Goal: Transaction & Acquisition: Subscribe to service/newsletter

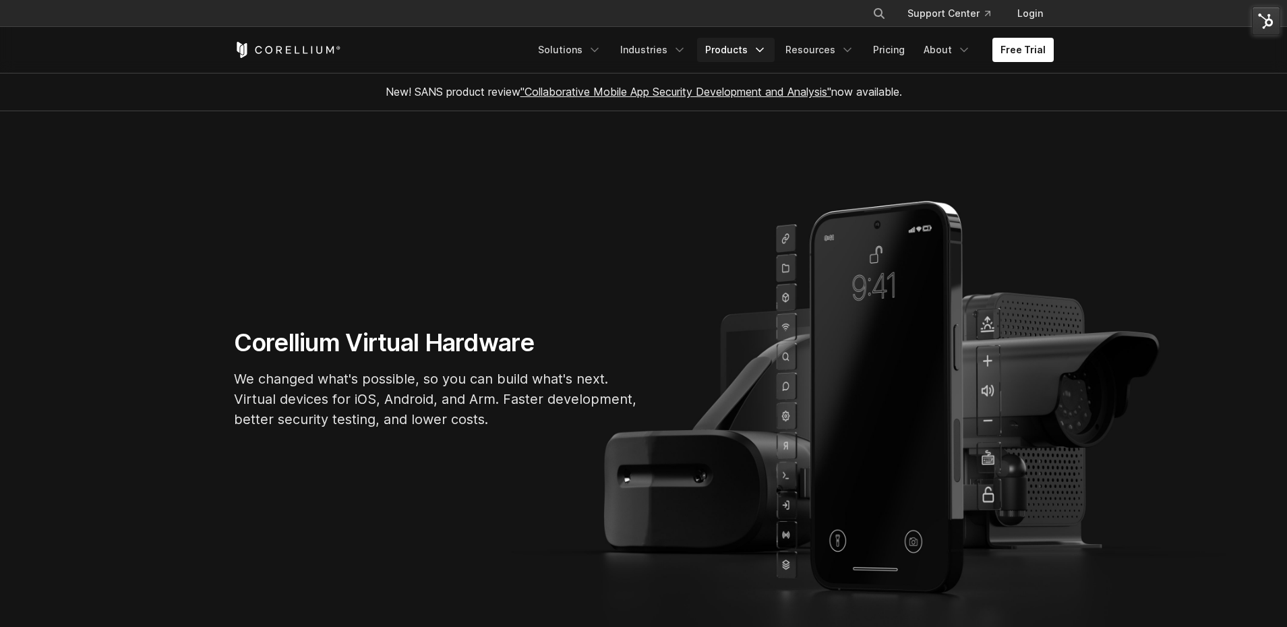
click at [735, 52] on link "Products" at bounding box center [736, 50] width 78 height 24
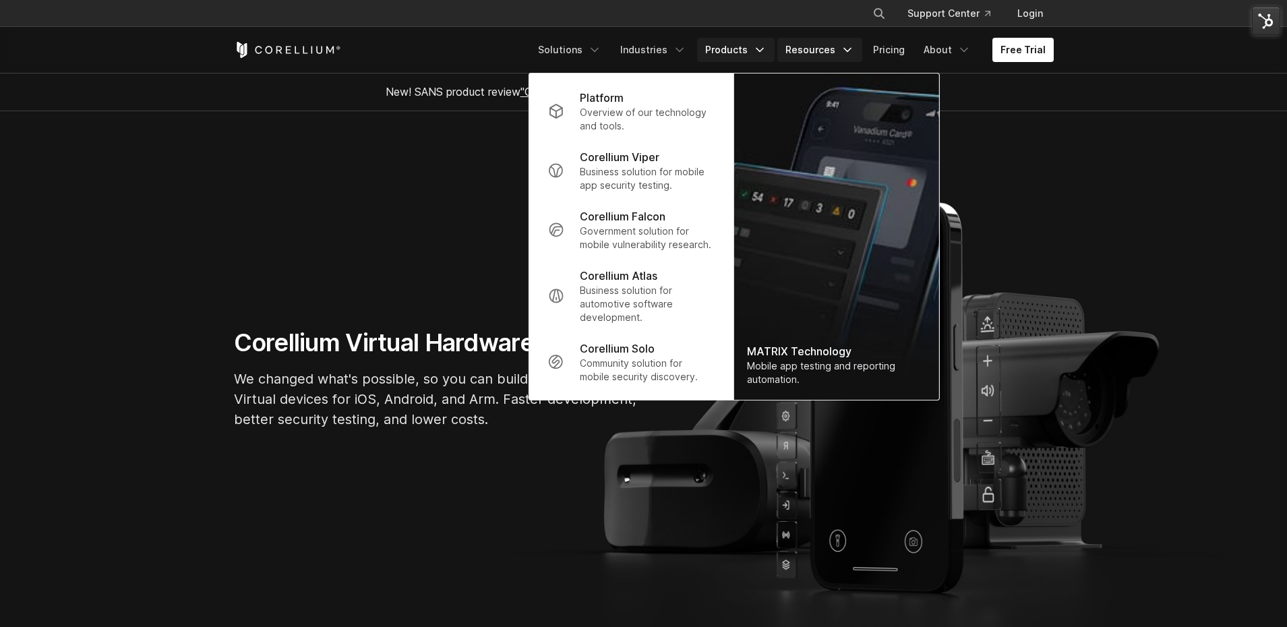
click at [796, 51] on link "Resources" at bounding box center [819, 50] width 85 height 24
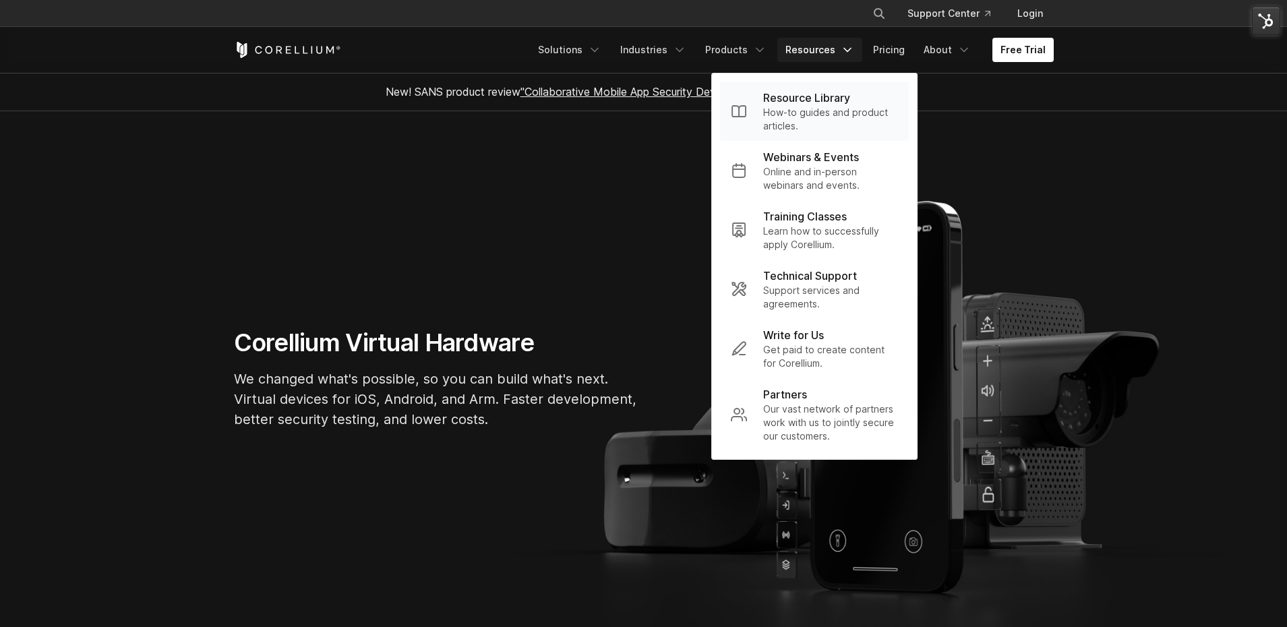
click at [802, 113] on p "How-to guides and product articles." at bounding box center [830, 119] width 135 height 27
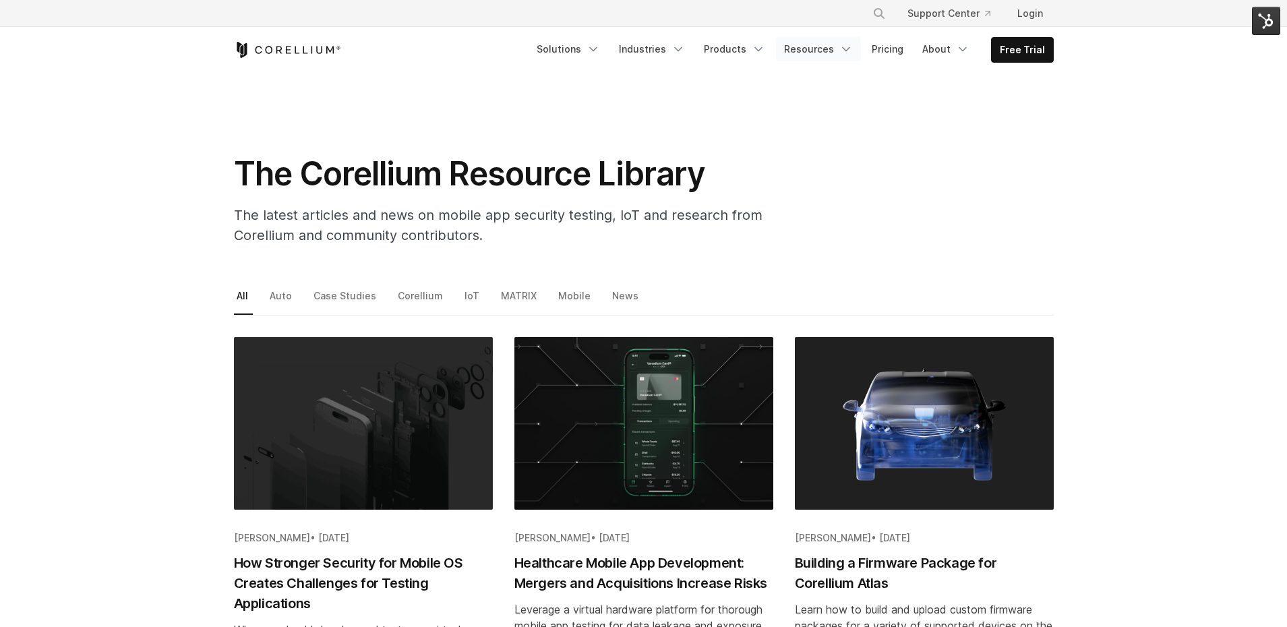
click at [847, 47] on icon "Navigation Menu" at bounding box center [845, 48] width 13 height 13
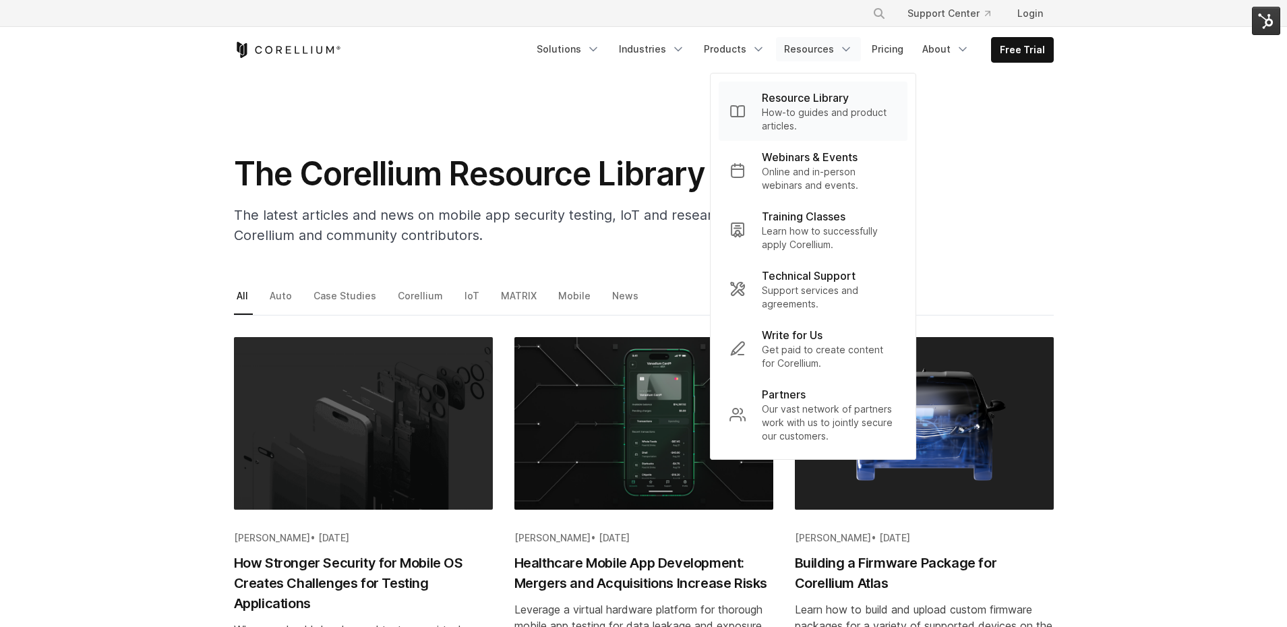
click at [810, 104] on p "Resource Library" at bounding box center [805, 98] width 87 height 16
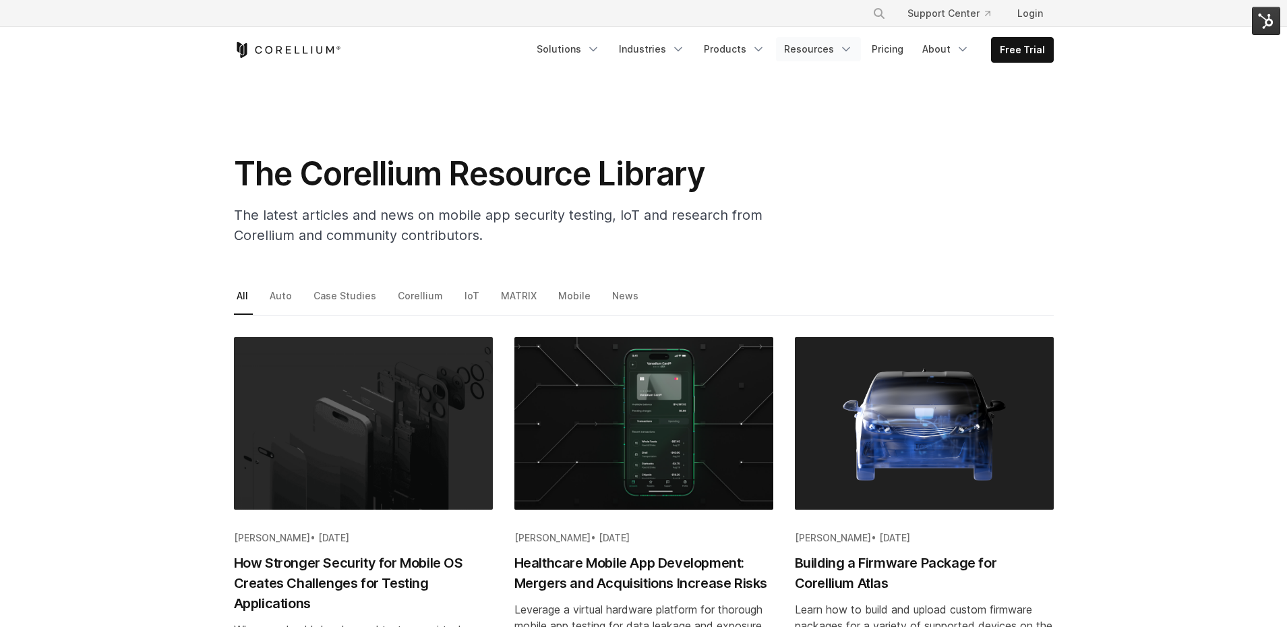
click at [853, 54] on icon "Navigation Menu" at bounding box center [845, 48] width 13 height 13
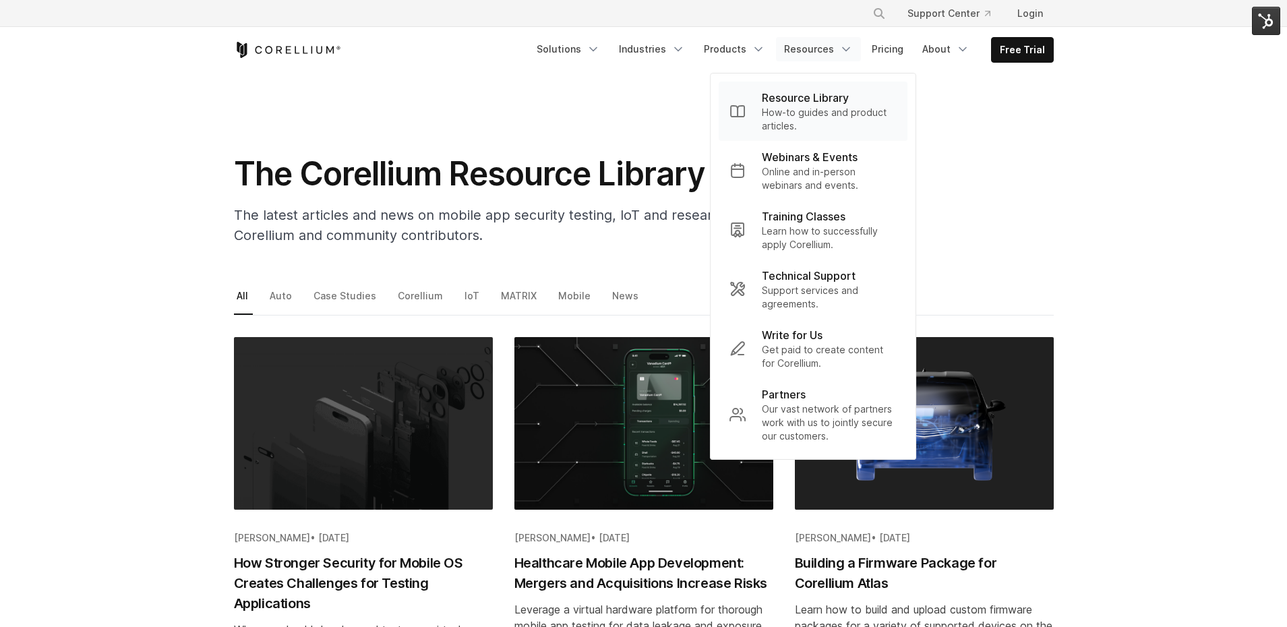
click at [822, 109] on p "How-to guides and product articles." at bounding box center [829, 119] width 135 height 27
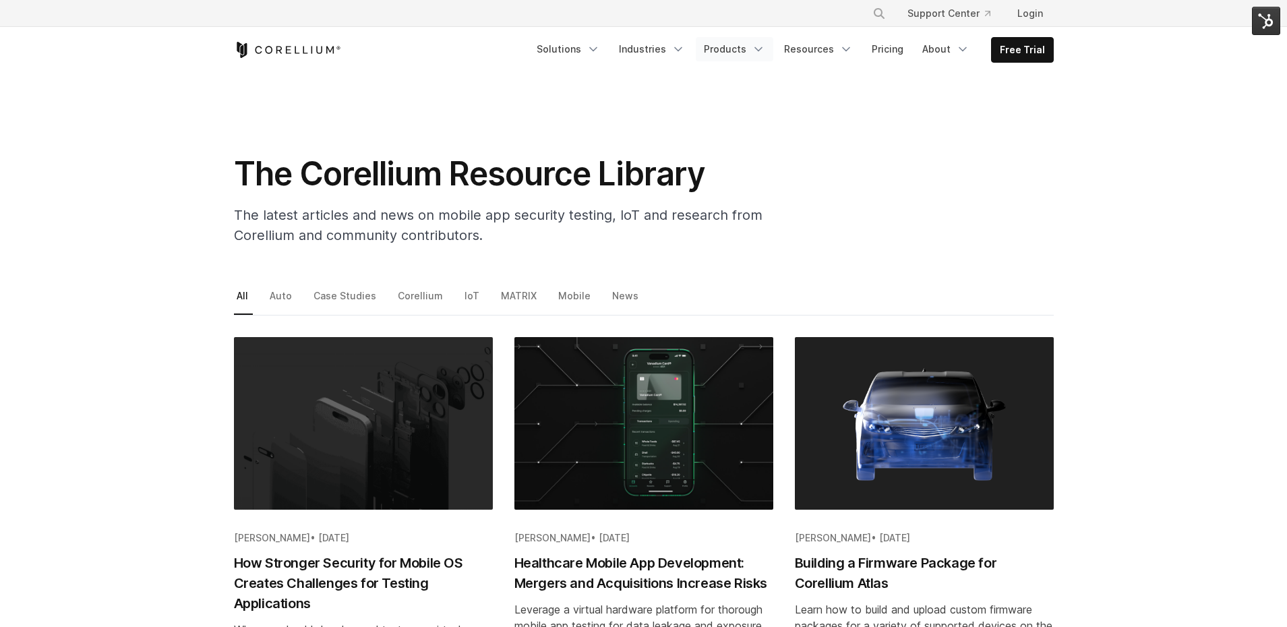
click at [762, 48] on polyline "Navigation Menu" at bounding box center [758, 49] width 7 height 3
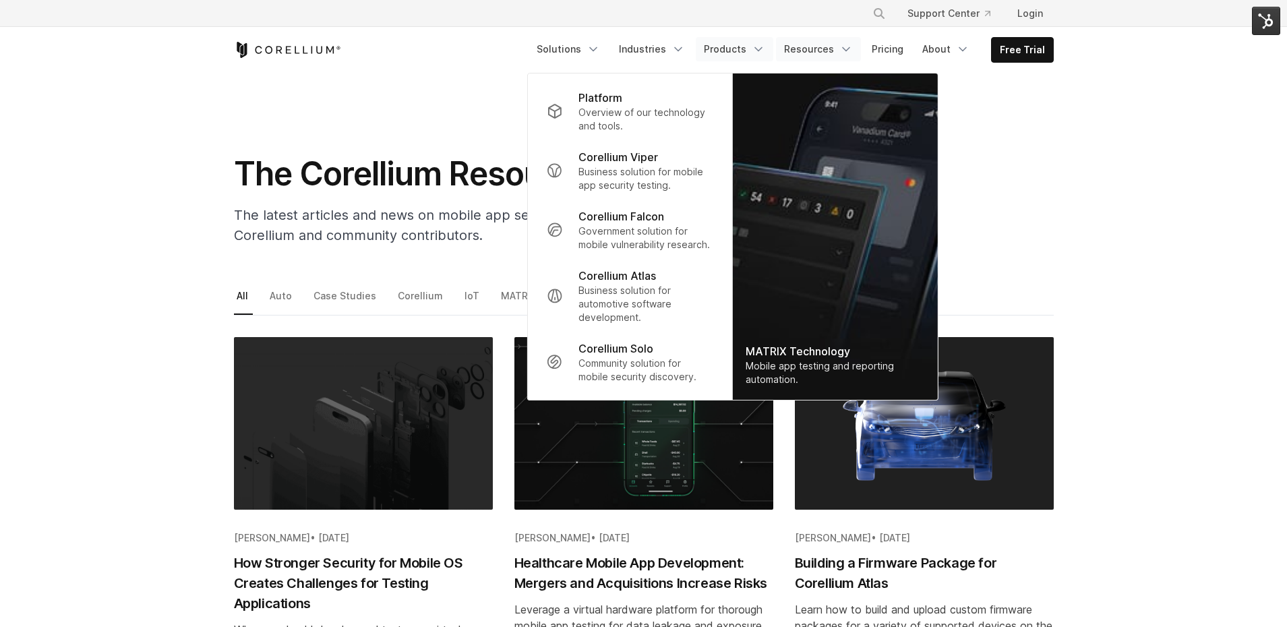
click at [853, 46] on icon "Navigation Menu" at bounding box center [845, 48] width 13 height 13
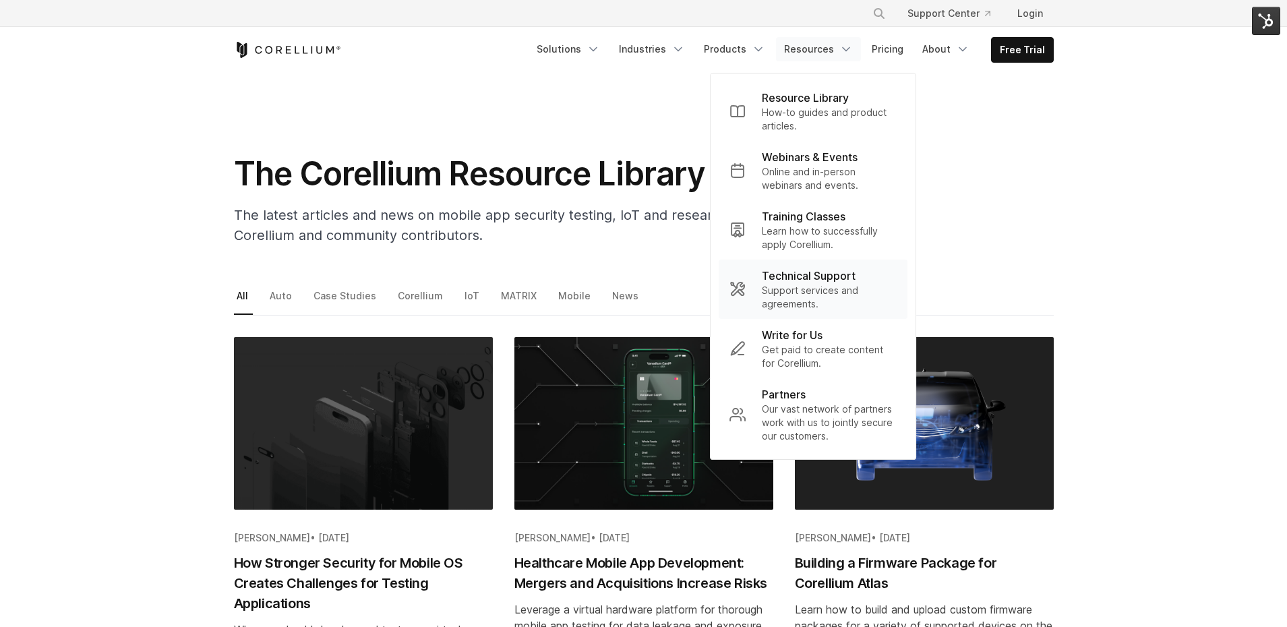
click at [799, 287] on p "Support services and agreements." at bounding box center [829, 297] width 135 height 27
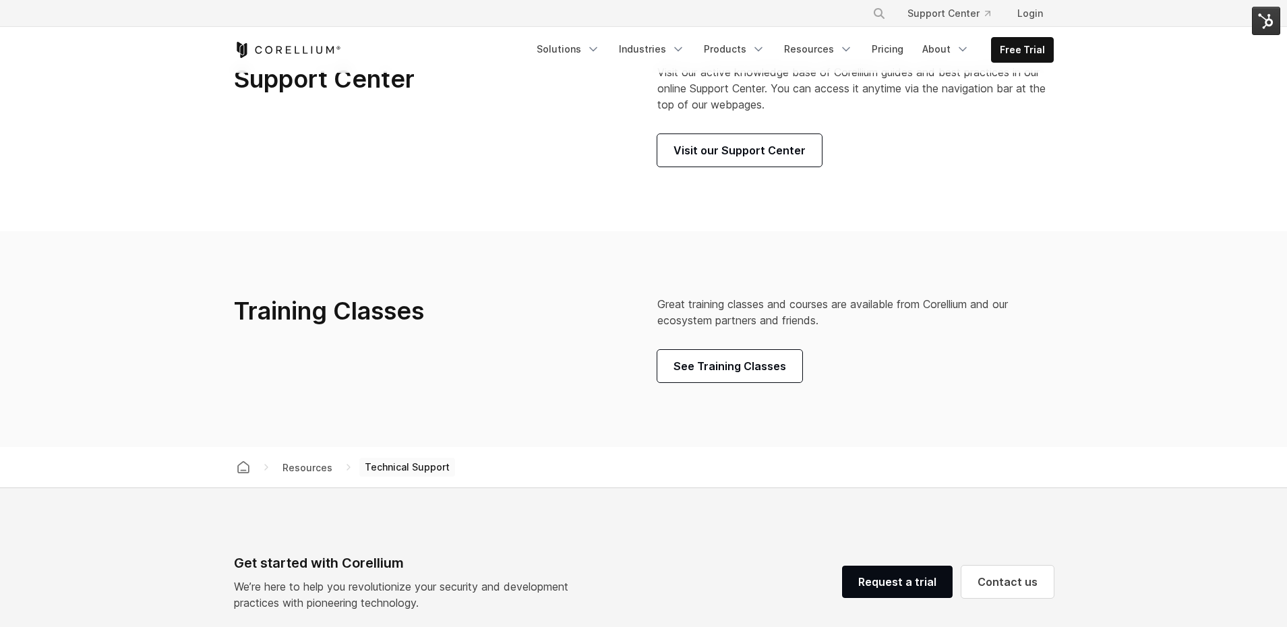
scroll to position [734, 0]
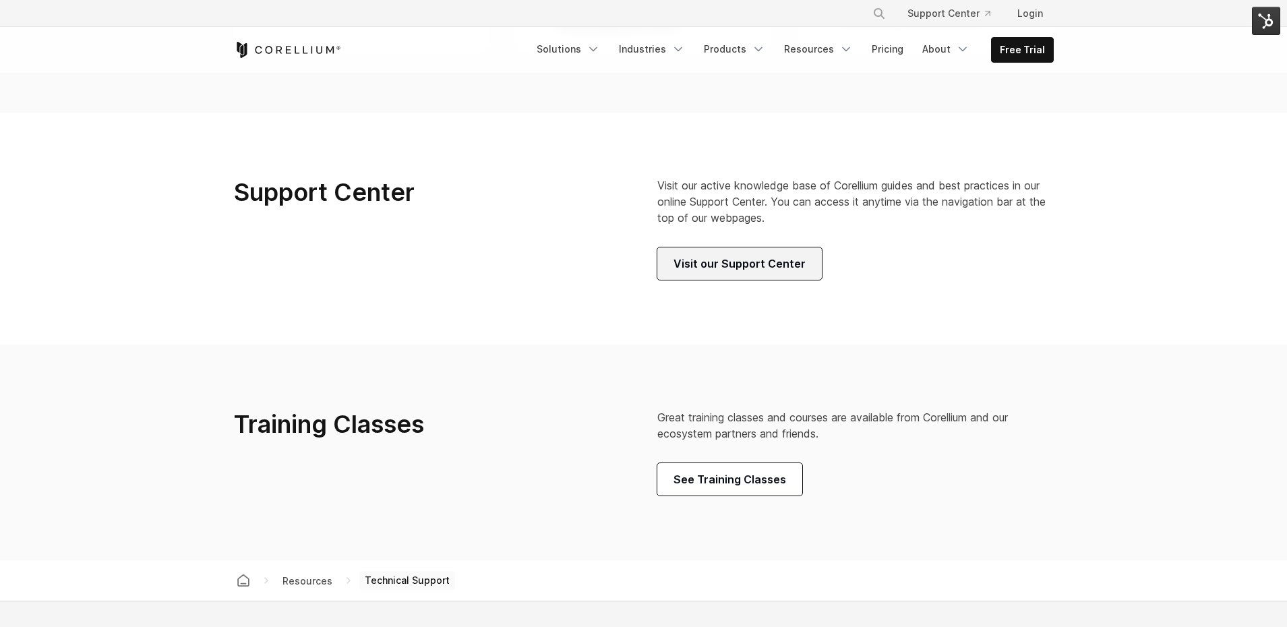
click at [701, 280] on link "Visit our Support Center" at bounding box center [739, 263] width 164 height 32
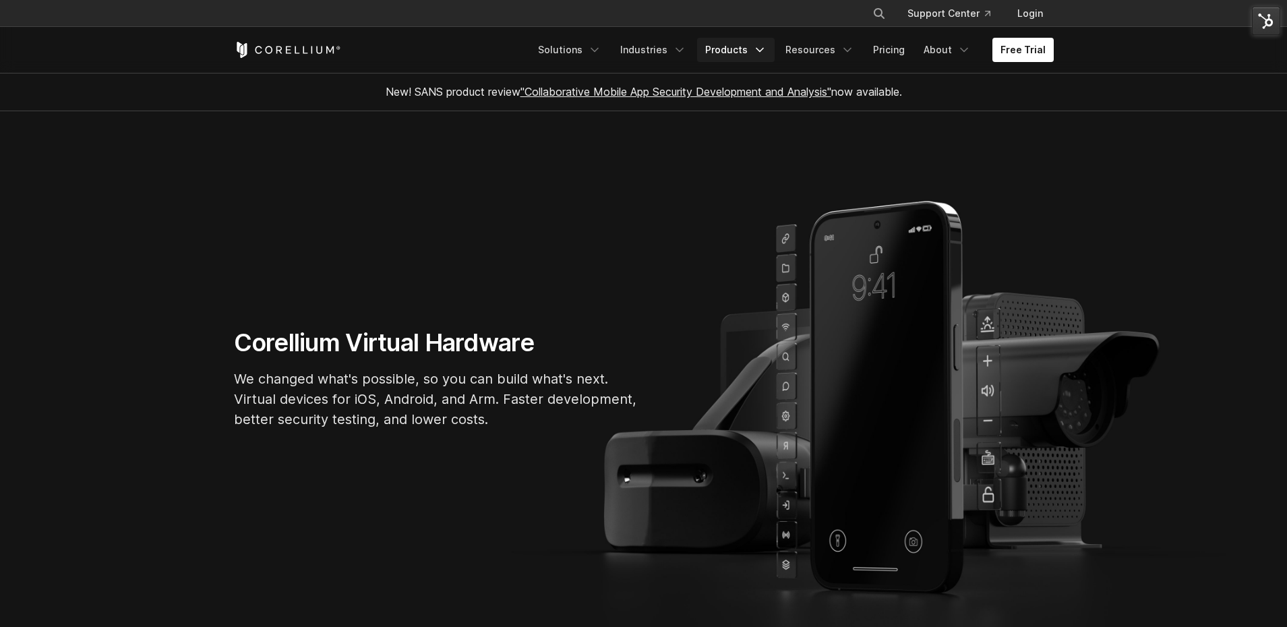
click at [749, 55] on link "Products" at bounding box center [736, 50] width 78 height 24
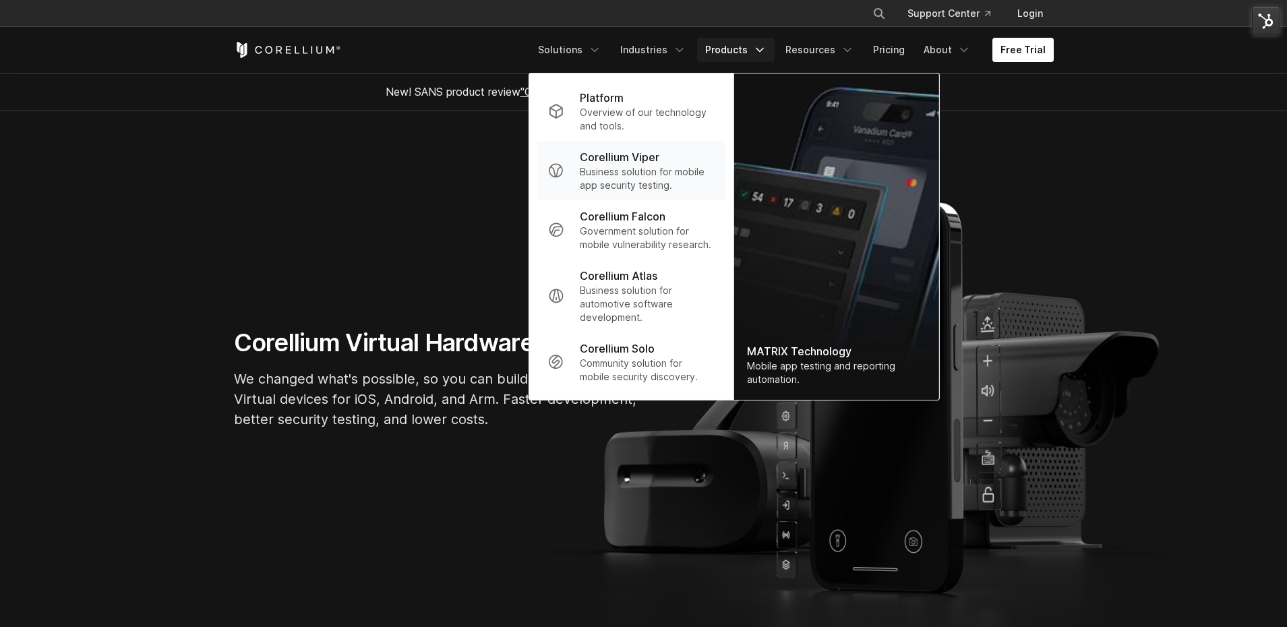
click at [659, 172] on p "Business solution for mobile app security testing." at bounding box center [647, 178] width 134 height 27
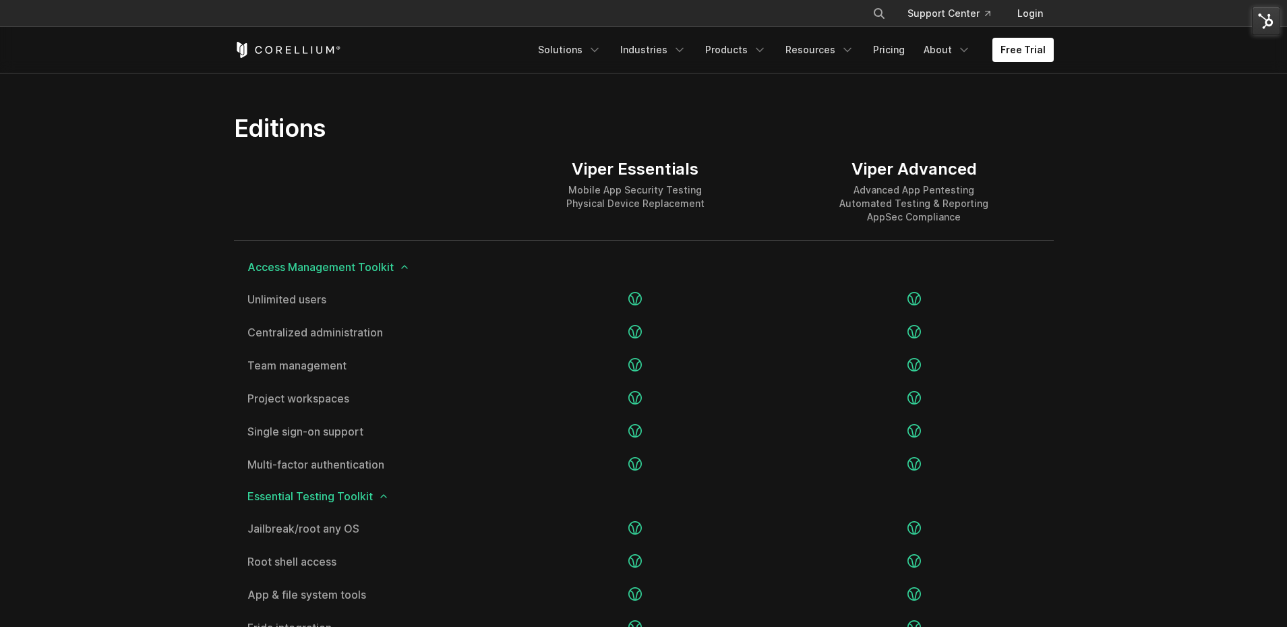
scroll to position [1680, 0]
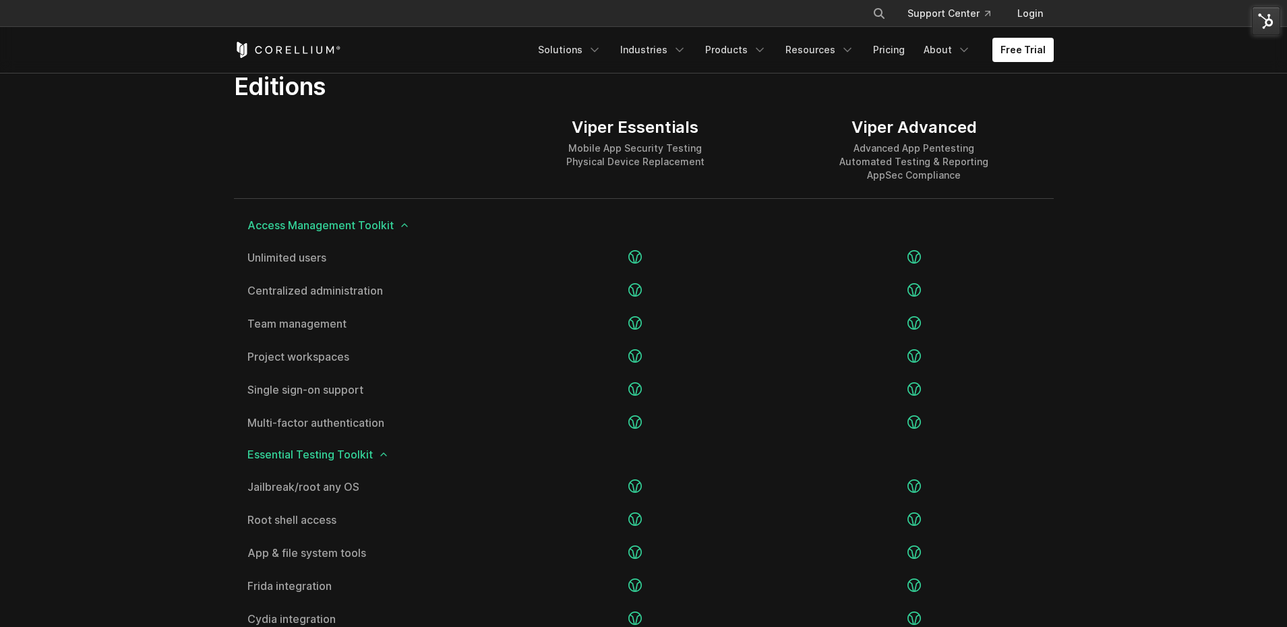
click at [413, 132] on div at bounding box center [365, 149] width 262 height 97
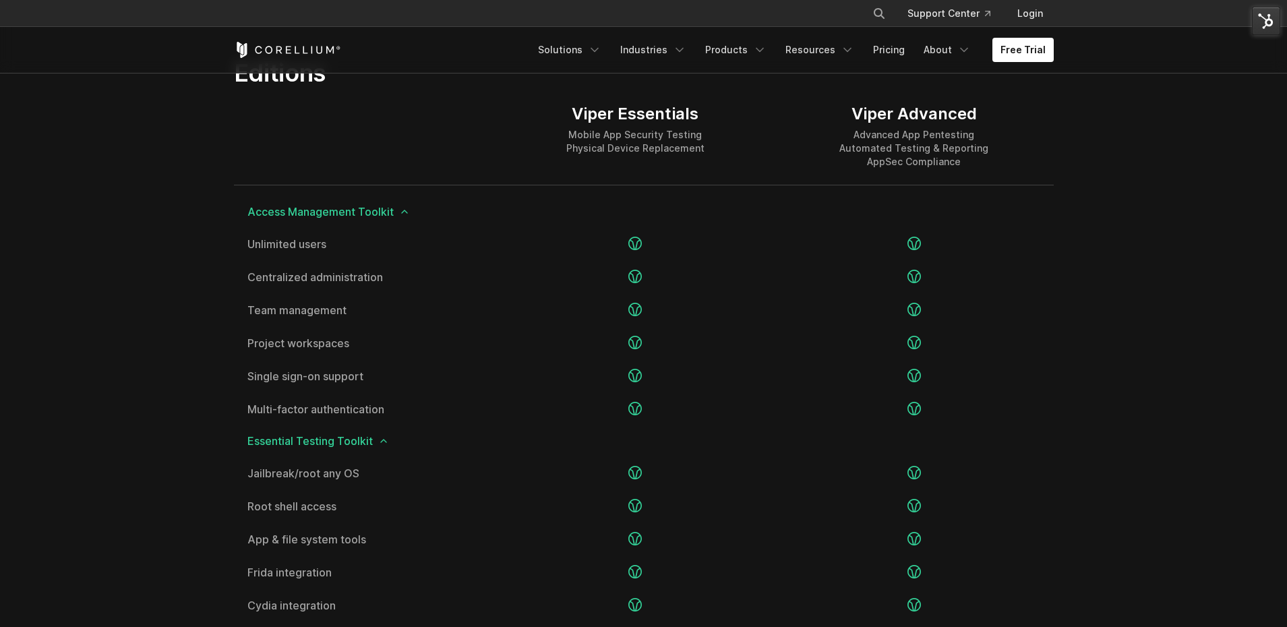
scroll to position [1695, 0]
click at [1022, 175] on div "Viper Advanced Advanced App Pentesting Automated Testing & Reporting AppSec Com…" at bounding box center [914, 134] width 278 height 97
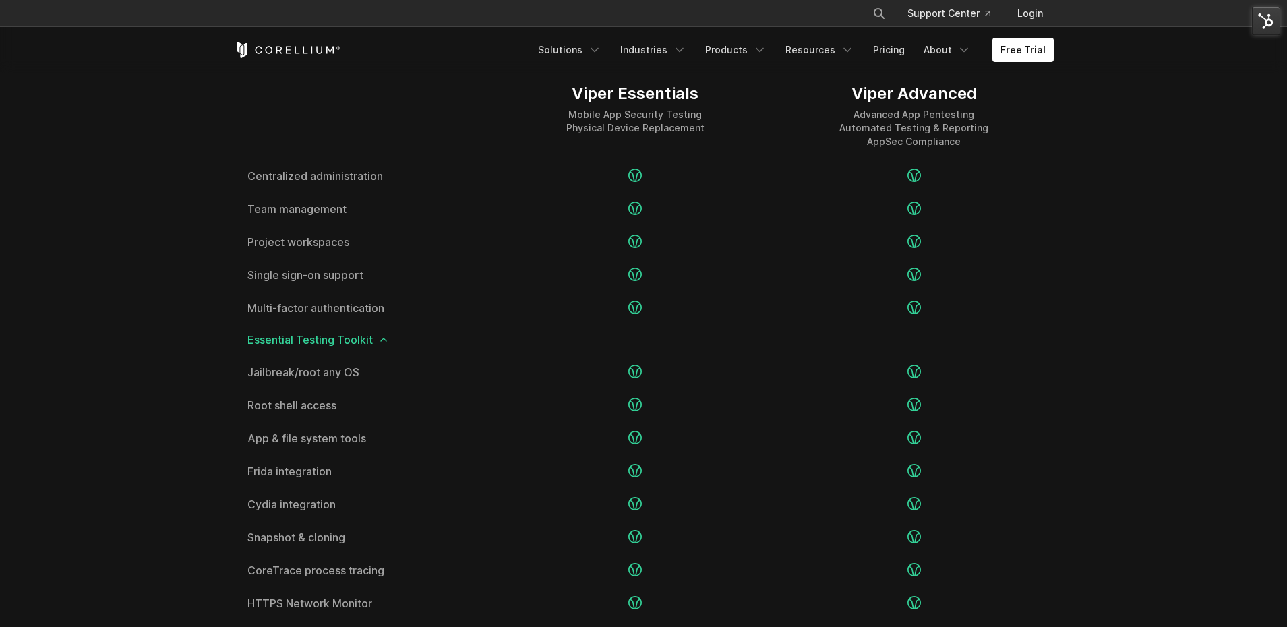
scroll to position [1800, 0]
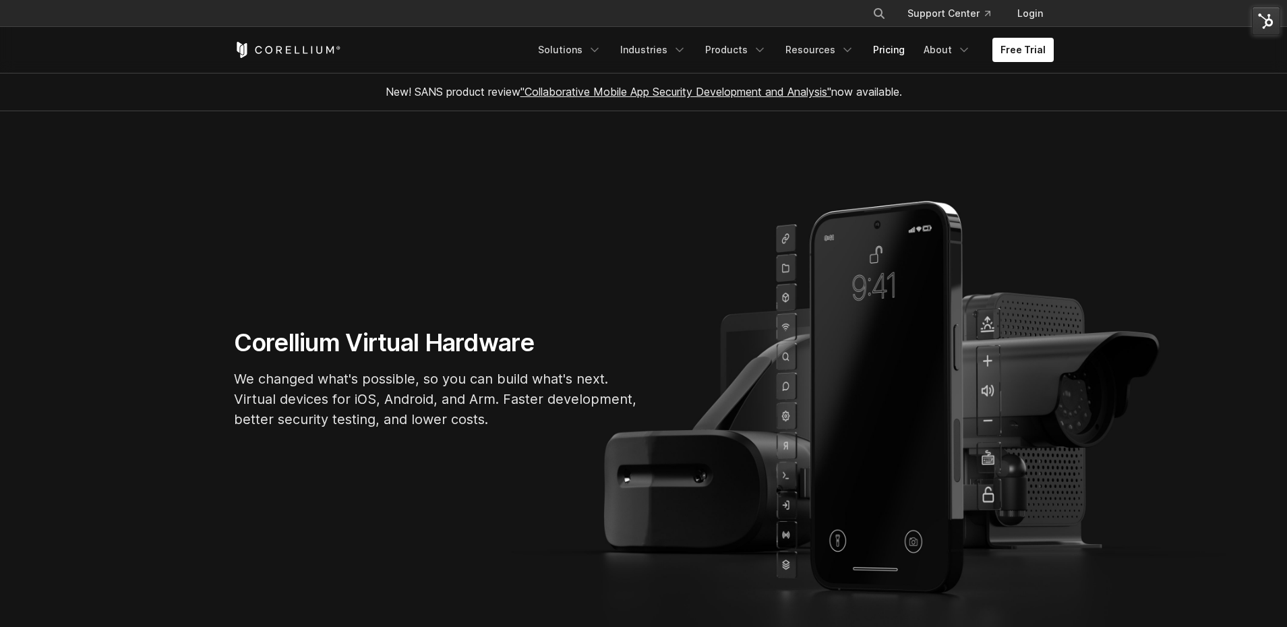
click at [899, 49] on link "Pricing" at bounding box center [889, 50] width 48 height 24
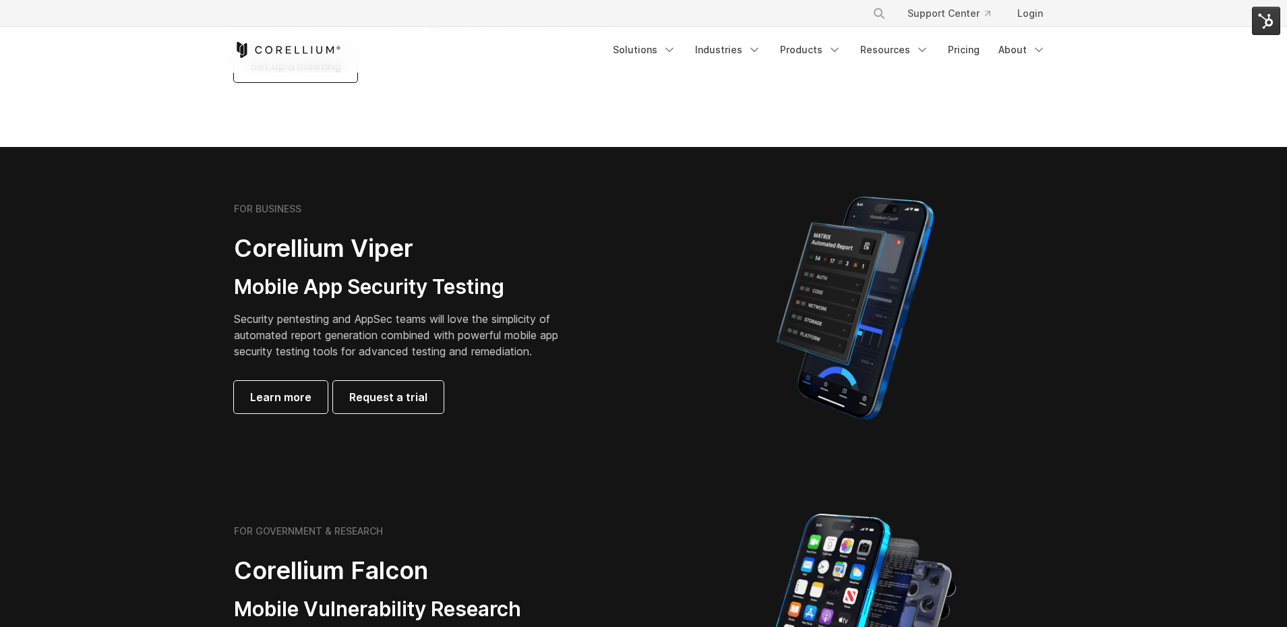
scroll to position [264, 0]
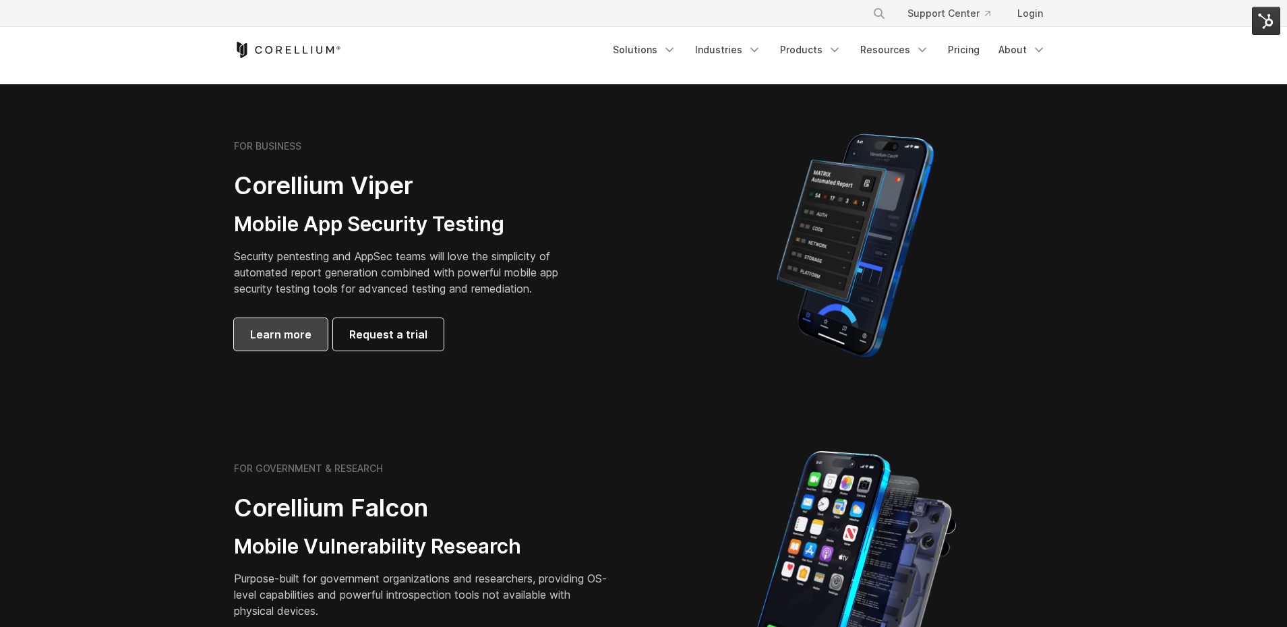
click at [300, 326] on span "Learn more" at bounding box center [280, 334] width 61 height 16
